Goal: Information Seeking & Learning: Find specific fact

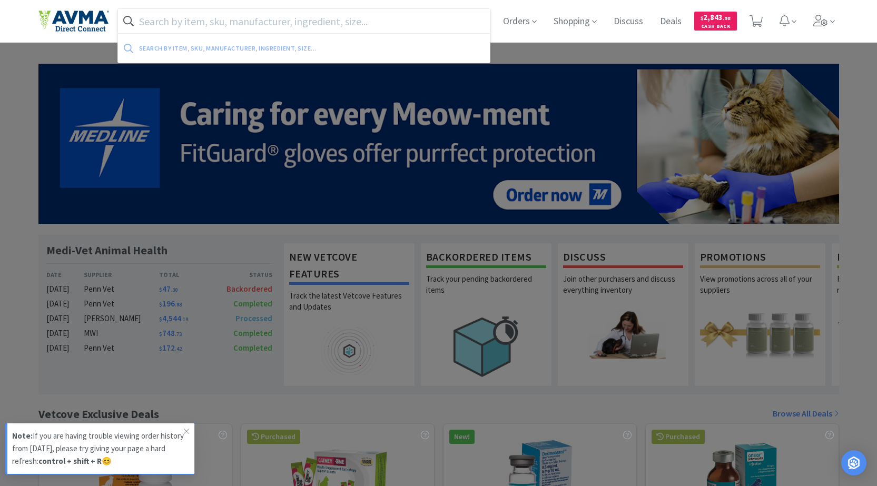
click at [199, 21] on input "text" at bounding box center [304, 21] width 372 height 24
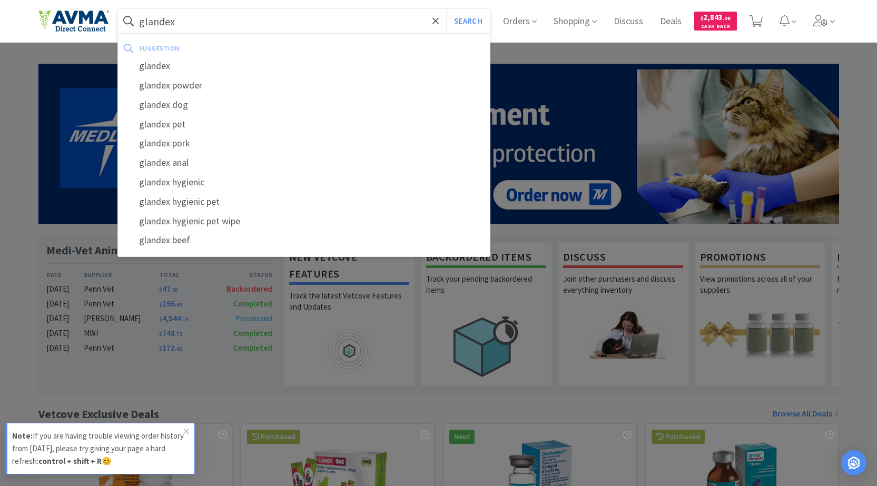
type input "glandex"
click at [446, 9] on button "Search" at bounding box center [468, 21] width 44 height 24
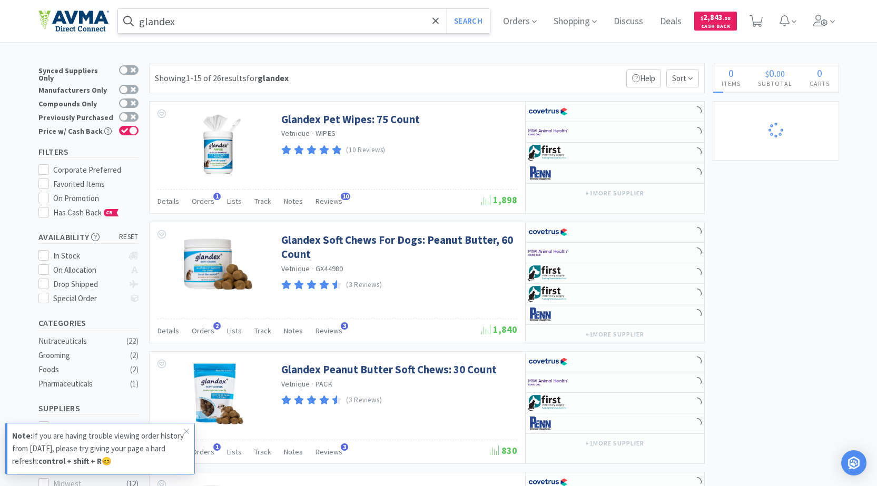
select select "1"
select select "5"
select select "1"
select select "2"
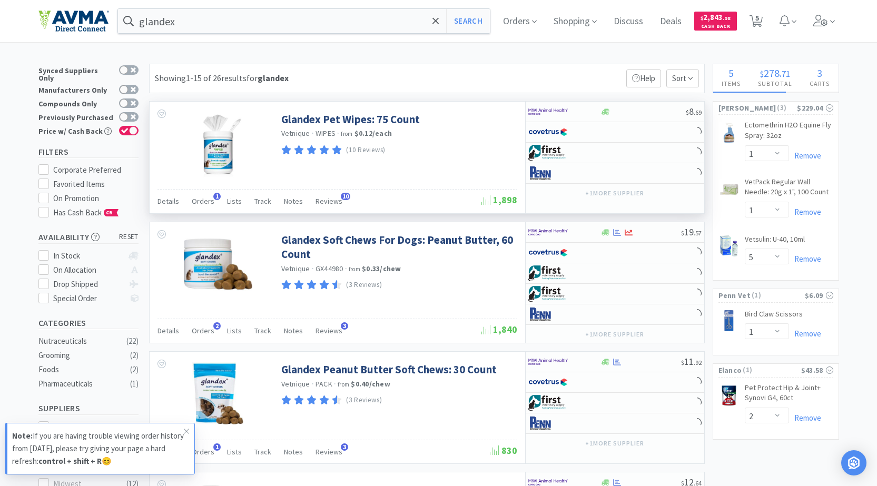
select select "1"
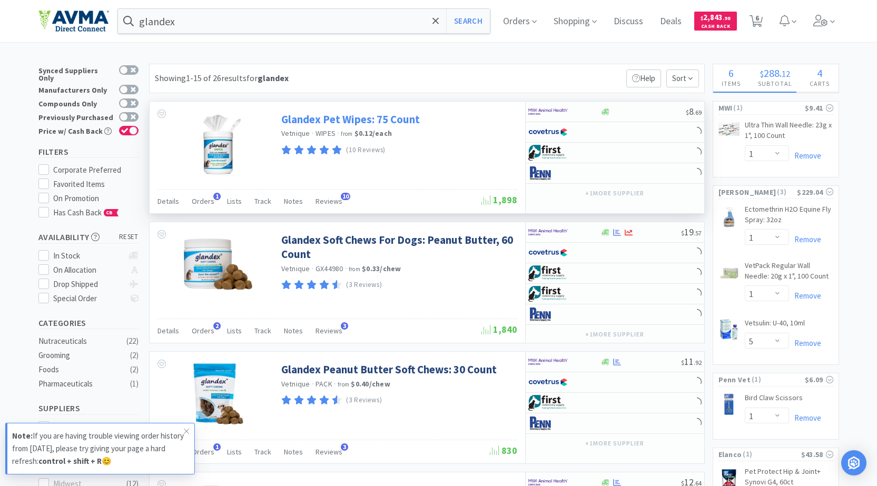
scroll to position [53, 0]
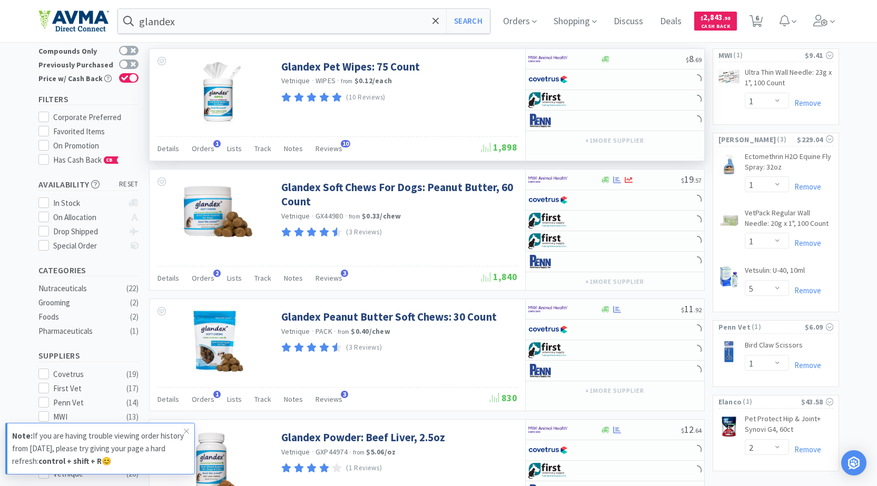
select select "1"
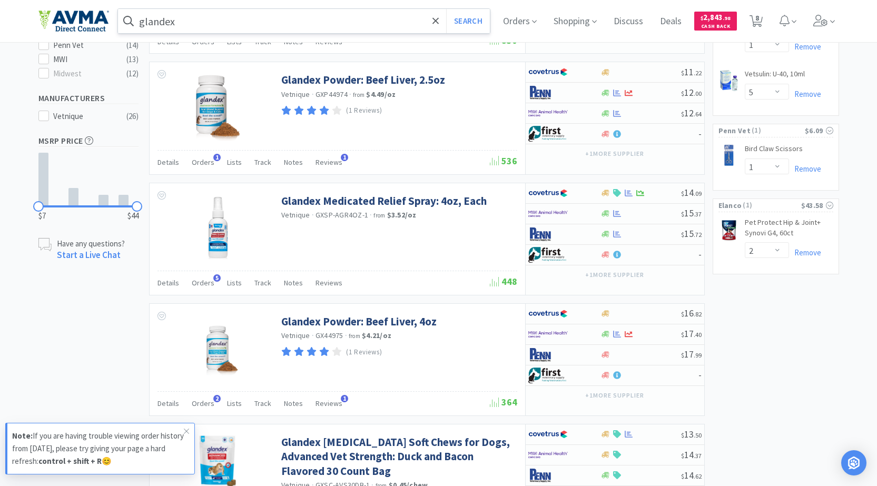
scroll to position [263, 0]
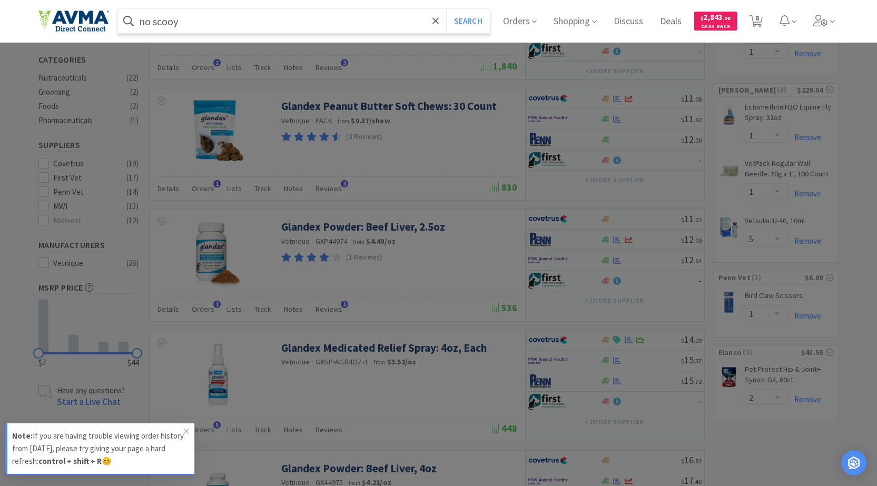
click at [446, 9] on button "Search" at bounding box center [468, 21] width 44 height 24
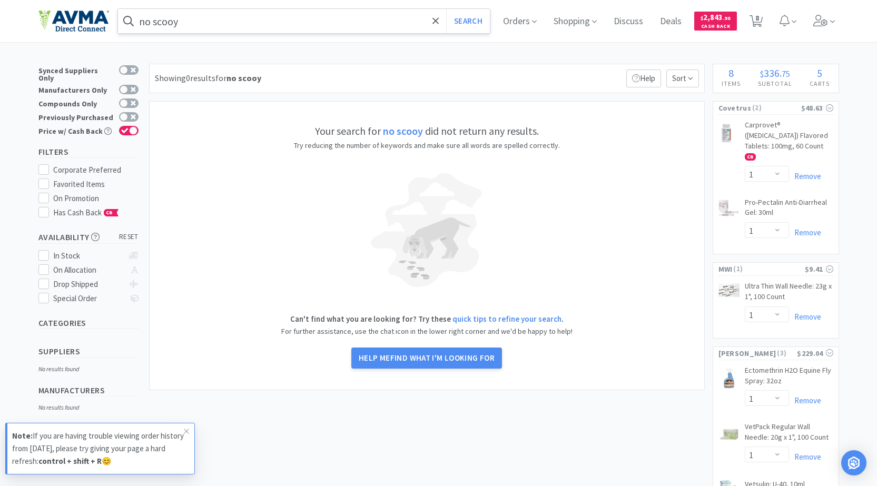
click at [332, 18] on input "no scooy" at bounding box center [304, 21] width 372 height 24
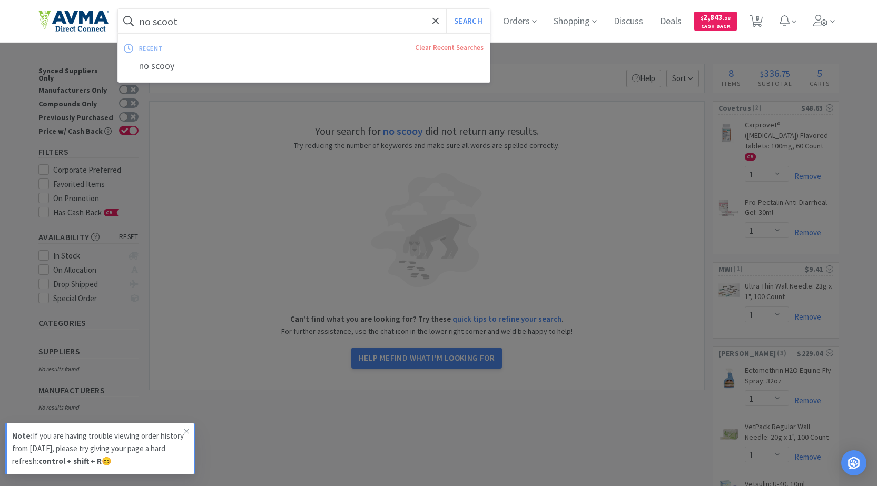
type input "no scoot"
click at [446, 9] on button "Search" at bounding box center [468, 21] width 44 height 24
